Goal: Task Accomplishment & Management: Use online tool/utility

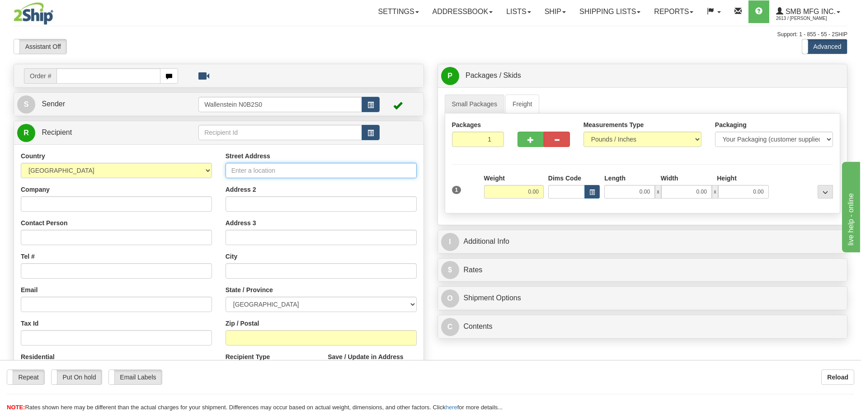
click at [247, 171] on input "Street Address" at bounding box center [321, 170] width 191 height 15
type input "[STREET_ADDRESS][PERSON_NAME]"
type input "Markham"
select select "ON"
type input "L6G 1B5"
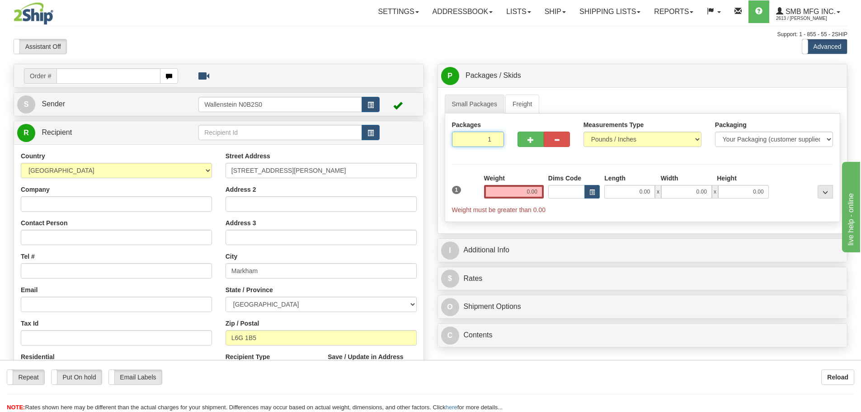
click at [483, 139] on input "1" at bounding box center [478, 139] width 52 height 15
type input "3"
click at [515, 190] on div "Packages 3 1 Measurements Type" at bounding box center [643, 168] width 396 height 109
click at [515, 190] on input "0.00" at bounding box center [514, 192] width 60 height 14
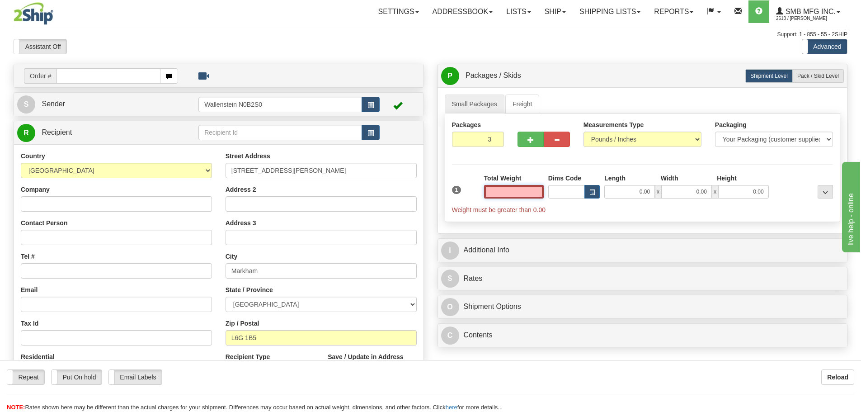
click at [515, 190] on input "text" at bounding box center [514, 192] width 60 height 14
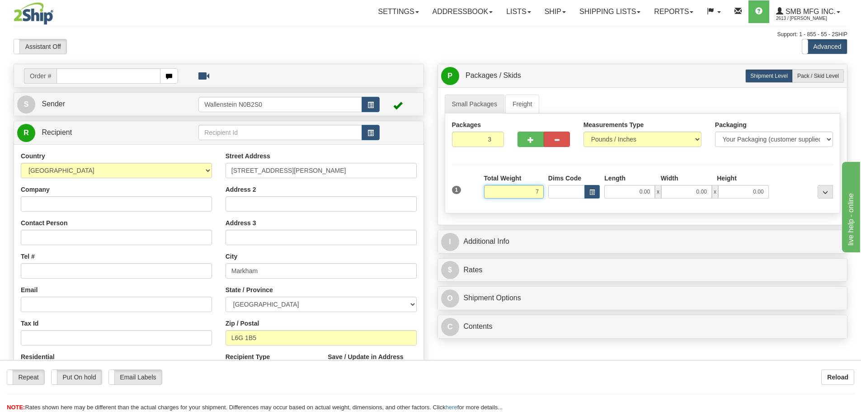
type input "72.00"
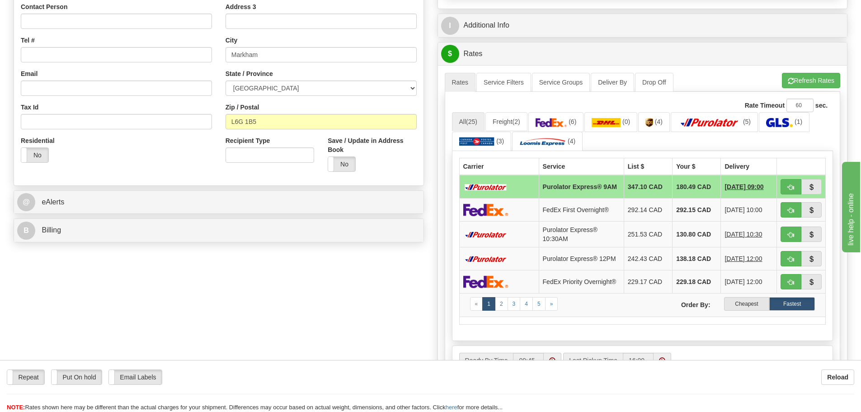
scroll to position [226, 0]
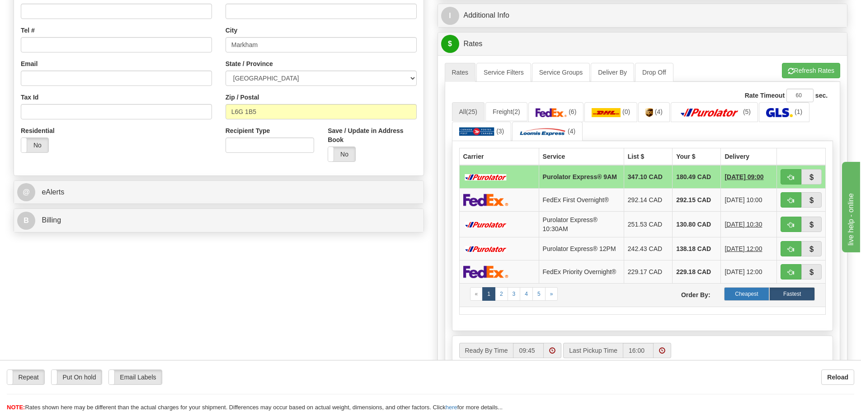
click at [747, 298] on label "Cheapest" at bounding box center [747, 294] width 46 height 14
